Goal: Navigation & Orientation: Find specific page/section

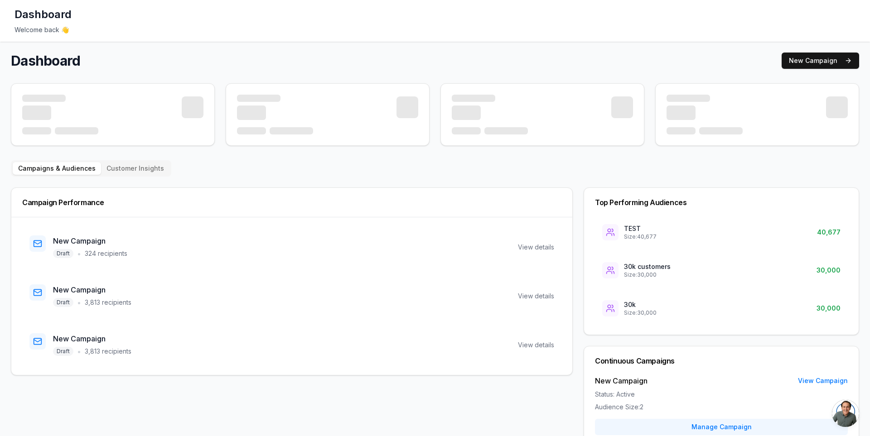
click at [21, 15] on h1 "Dashboard" at bounding box center [42, 14] width 57 height 14
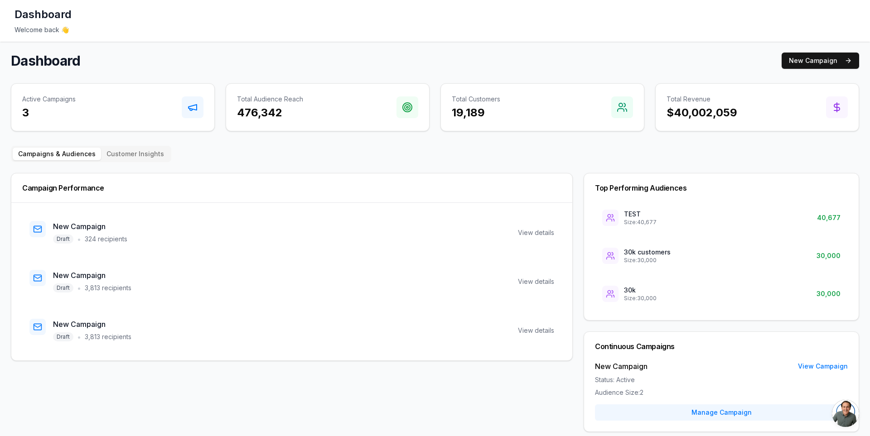
click at [40, 28] on div "Welcome back 👋" at bounding box center [434, 29] width 841 height 9
click at [48, 17] on h1 "Dashboard" at bounding box center [42, 14] width 57 height 14
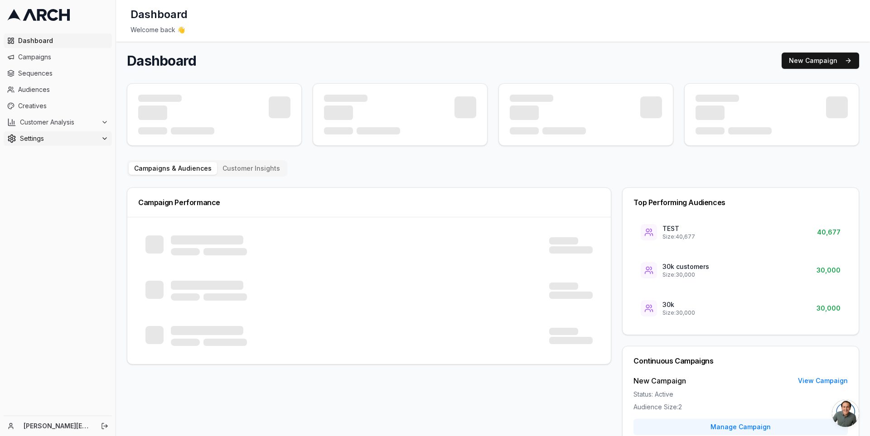
click at [76, 143] on button "Settings" at bounding box center [58, 138] width 108 height 14
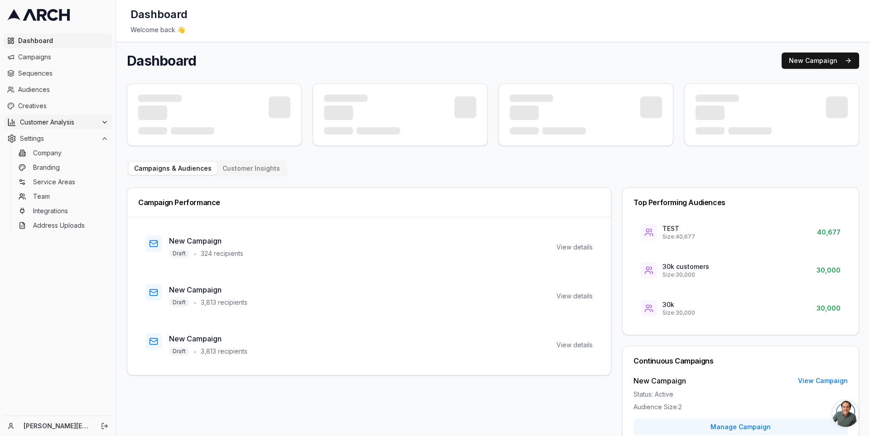
click at [97, 120] on span "Customer Analysis" at bounding box center [58, 122] width 77 height 9
click at [79, 181] on link "Company" at bounding box center [58, 182] width 86 height 13
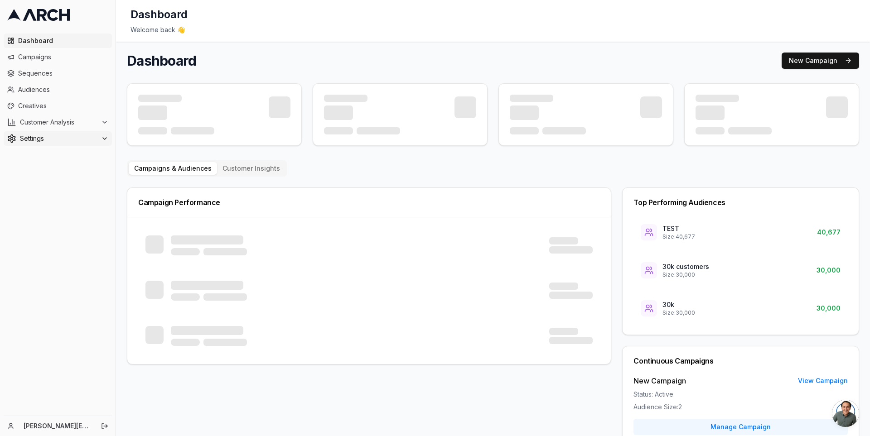
click at [90, 141] on span "Settings" at bounding box center [58, 138] width 77 height 9
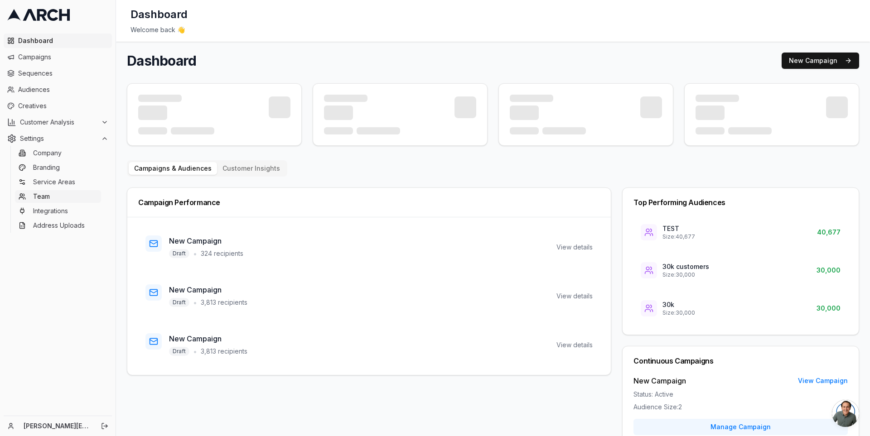
click at [70, 199] on link "Team" at bounding box center [58, 196] width 86 height 13
click at [99, 136] on div "Settings" at bounding box center [57, 138] width 101 height 9
click at [60, 192] on link "Team" at bounding box center [58, 196] width 86 height 13
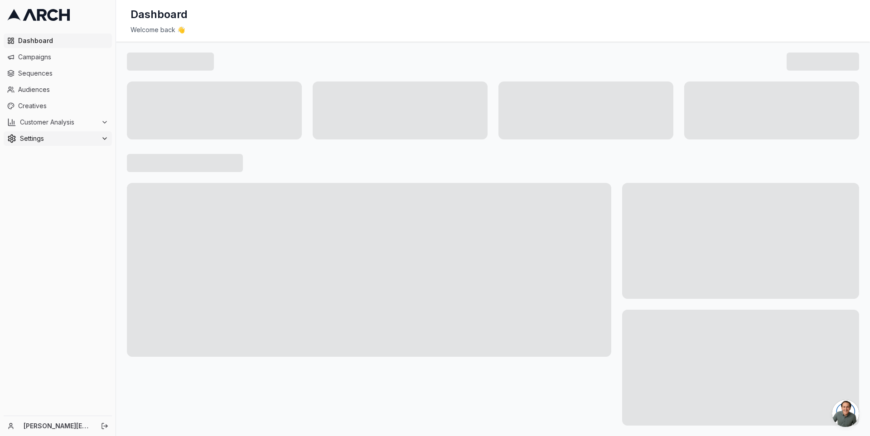
click at [97, 144] on button "Settings" at bounding box center [58, 138] width 108 height 14
click at [63, 207] on span "Integrations" at bounding box center [50, 211] width 35 height 9
click at [93, 140] on span "Settings" at bounding box center [58, 138] width 77 height 9
click at [76, 152] on link "Company" at bounding box center [58, 153] width 86 height 13
click at [93, 123] on span "Customer Analysis" at bounding box center [58, 122] width 77 height 9
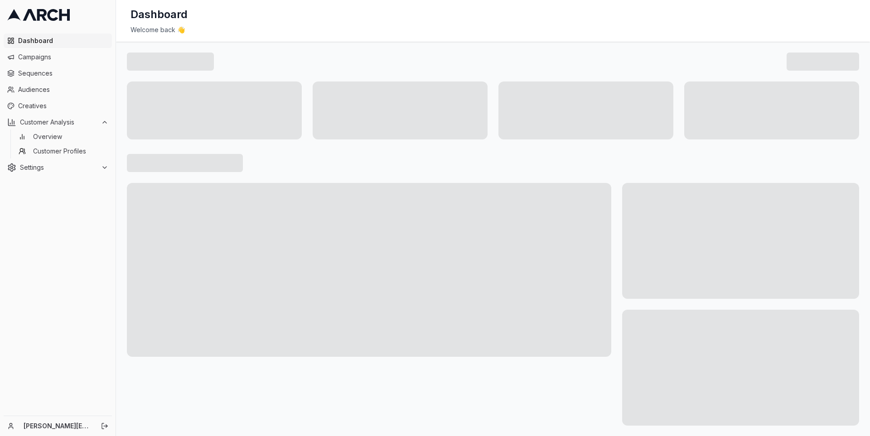
click at [83, 144] on ul "Overview Customer Profiles" at bounding box center [58, 144] width 96 height 29
click at [70, 140] on link "Overview" at bounding box center [58, 136] width 86 height 13
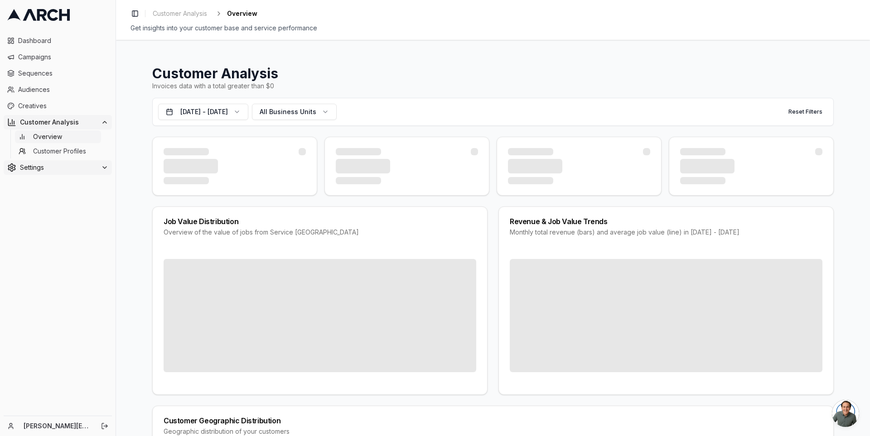
click at [99, 163] on div "Settings" at bounding box center [57, 167] width 101 height 9
click at [77, 231] on link "Team" at bounding box center [58, 225] width 86 height 13
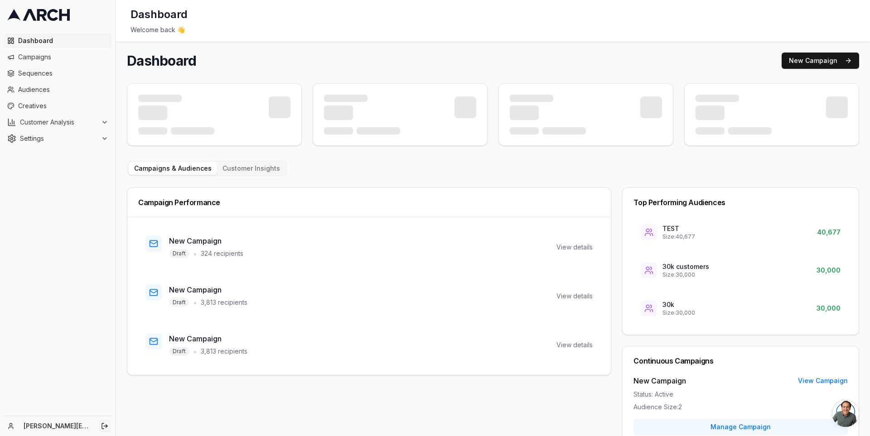
click at [104, 425] on icon "Log out" at bounding box center [104, 426] width 7 height 7
